Goal: Obtain resource: Download file/media

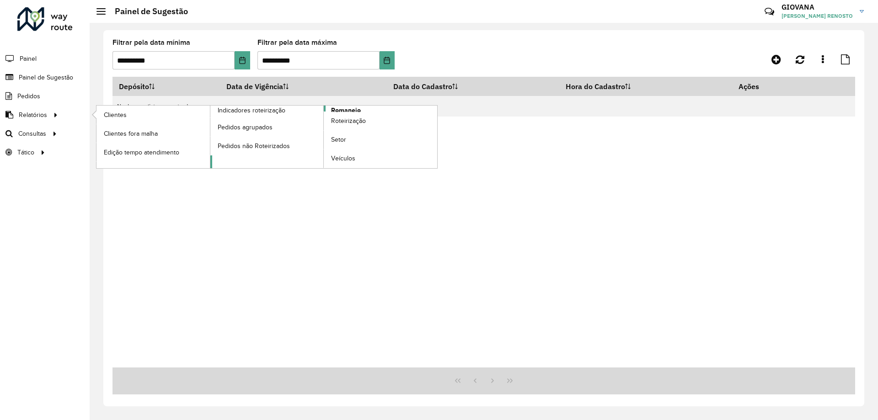
click at [357, 111] on span "Romaneio" at bounding box center [346, 111] width 30 height 10
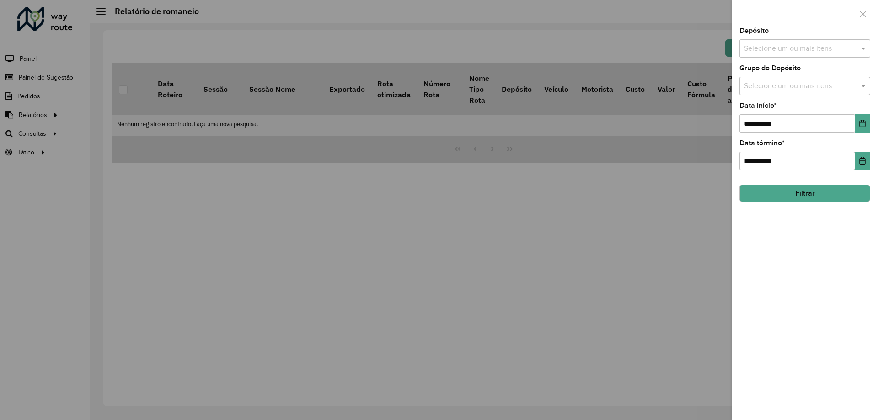
click at [829, 42] on div "Selecione um ou mais itens" at bounding box center [805, 48] width 131 height 18
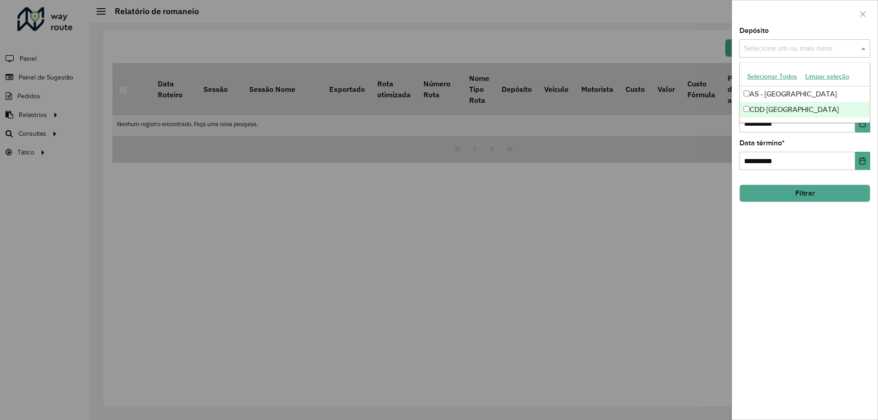
click at [780, 109] on div "CDD [GEOGRAPHIC_DATA]" at bounding box center [805, 110] width 130 height 16
click at [787, 247] on div "**********" at bounding box center [805, 223] width 145 height 393
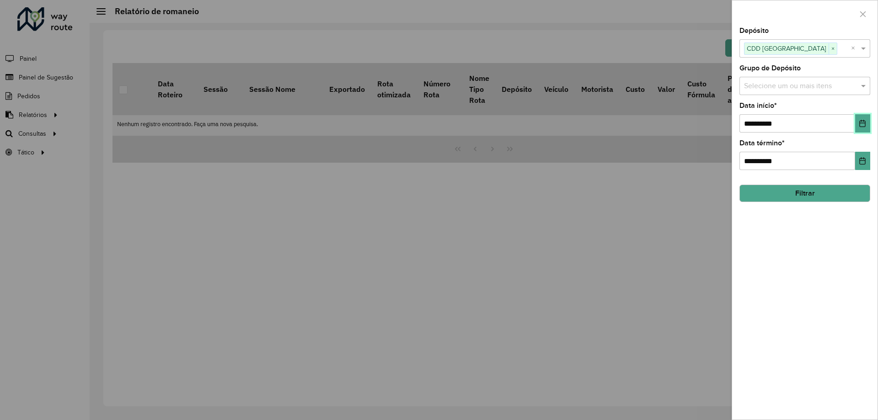
click at [856, 121] on button "Choose Date" at bounding box center [863, 123] width 15 height 18
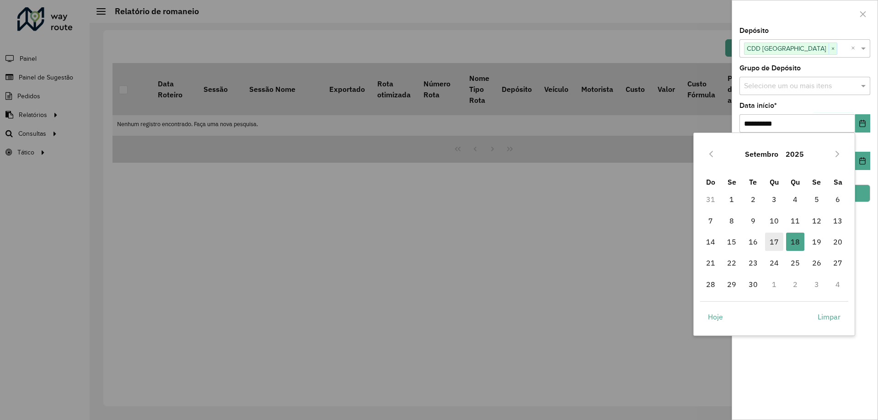
click at [766, 250] on span "17" at bounding box center [774, 242] width 18 height 18
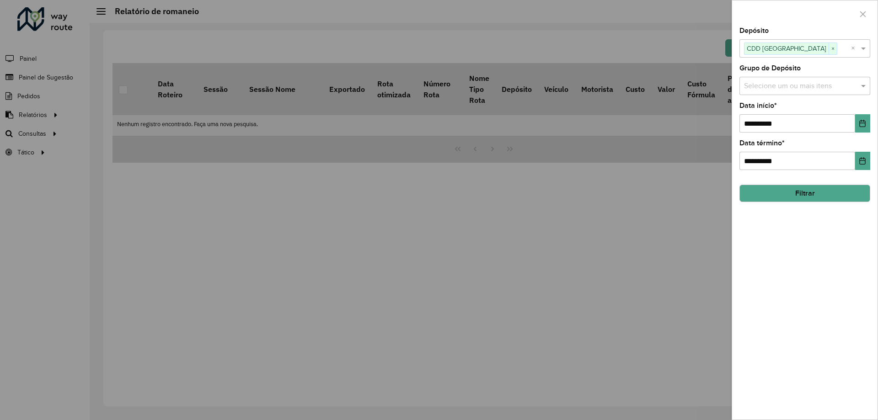
click at [869, 151] on div "**********" at bounding box center [805, 155] width 131 height 30
click at [856, 166] on button "Choose Date" at bounding box center [863, 161] width 15 height 18
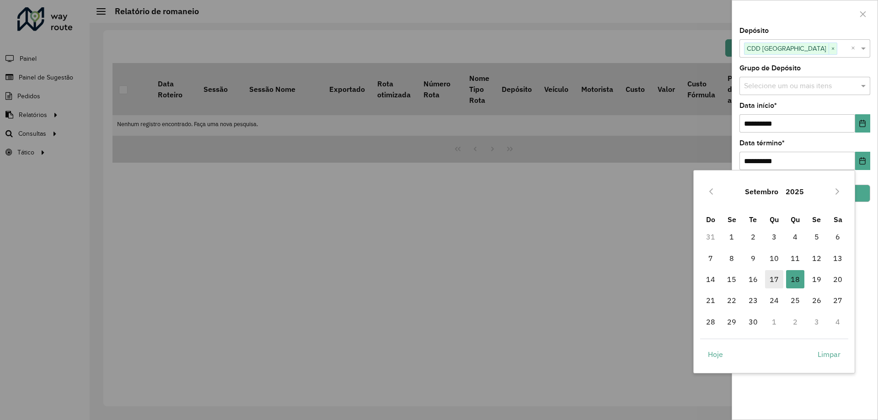
click at [781, 281] on span "17" at bounding box center [774, 279] width 18 height 18
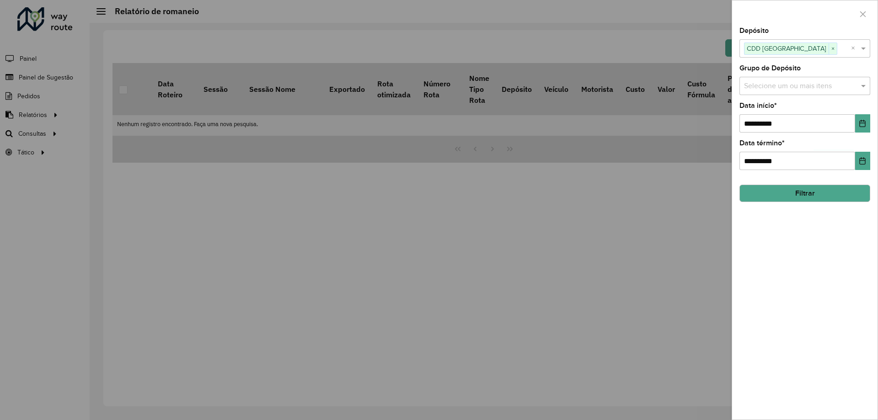
click at [855, 200] on button "Filtrar" at bounding box center [805, 193] width 131 height 17
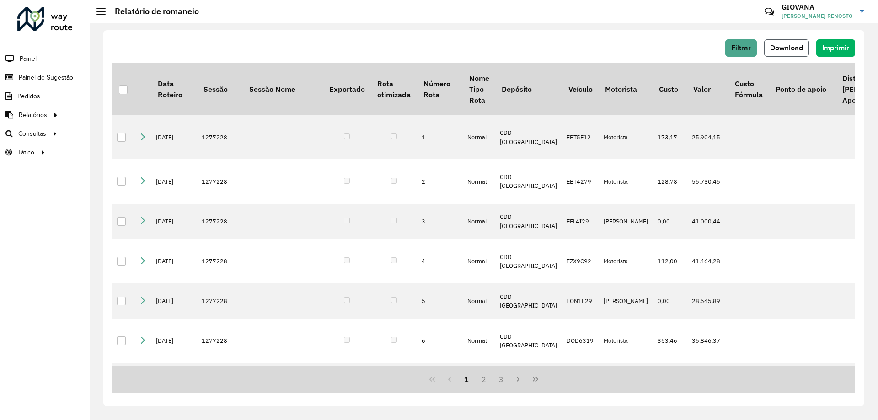
click at [793, 46] on span "Download" at bounding box center [786, 48] width 33 height 8
